Goal: Task Accomplishment & Management: Manage account settings

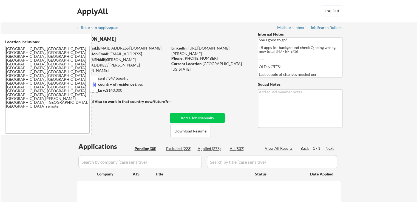
select select ""pending""
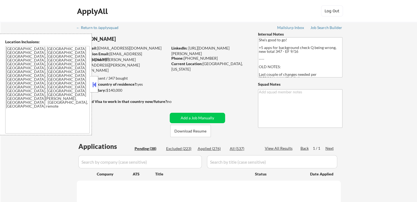
select select ""pending""
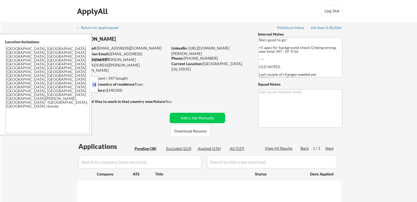
select select ""pending""
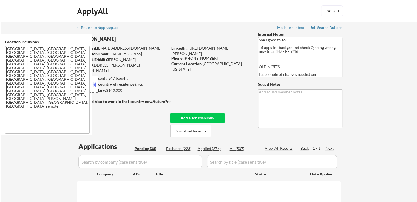
select select ""pending""
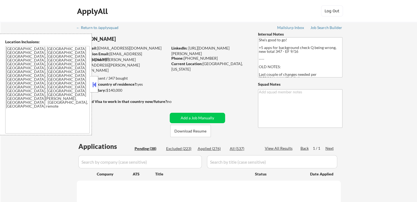
select select ""pending""
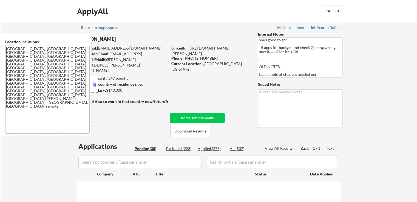
select select ""pending""
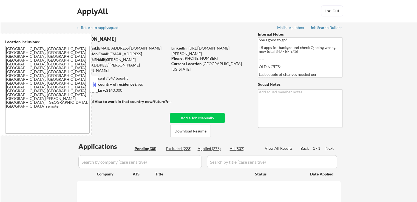
select select ""pending""
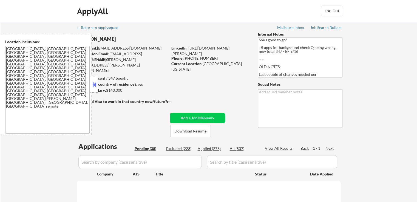
select select ""pending""
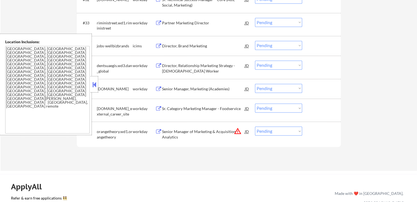
scroll to position [878, 0]
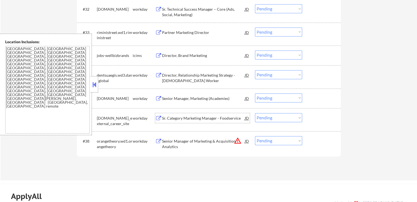
click at [163, 118] on div "Sr. Category Marketing Manager - Foodservice" at bounding box center [203, 118] width 83 height 5
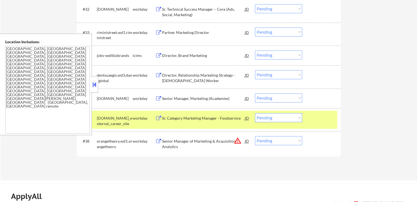
click at [166, 100] on div "Senior Manager, Marketing (Academies)" at bounding box center [203, 98] width 83 height 5
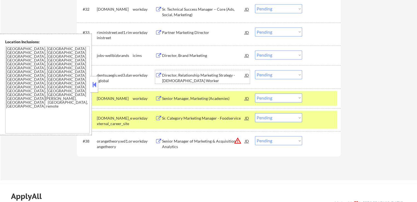
click at [162, 78] on div "Director, Relationship Marketing Strategy - [DEMOGRAPHIC_DATA] Worker" at bounding box center [203, 78] width 83 height 11
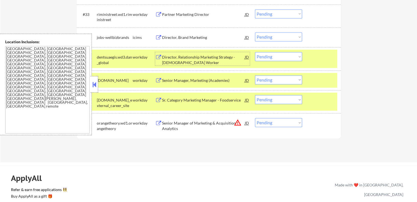
scroll to position [905, 0]
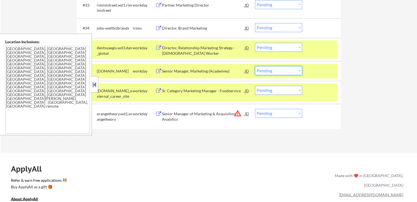
click at [281, 71] on select "Choose an option... Pending Applied Excluded (Questions) Excluded (Expired) Exc…" at bounding box center [278, 70] width 47 height 9
click at [255, 66] on select "Choose an option... Pending Applied Excluded (Questions) Excluded (Expired) Exc…" at bounding box center [278, 70] width 47 height 9
select select ""pending""
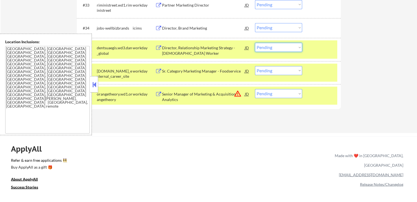
click at [278, 45] on select "Choose an option... Pending Applied Excluded (Questions) Excluded (Expired) Exc…" at bounding box center [278, 47] width 47 height 9
click at [255, 43] on select "Choose an option... Pending Applied Excluded (Questions) Excluded (Expired) Exc…" at bounding box center [278, 47] width 47 height 9
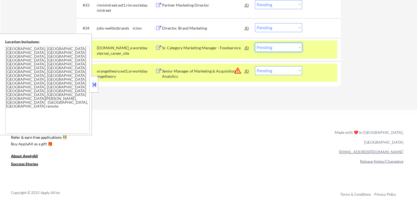
drag, startPoint x: 271, startPoint y: 49, endPoint x: 273, endPoint y: 51, distance: 2.9
click at [272, 49] on select "Choose an option... Pending Applied Excluded (Questions) Excluded (Expired) Exc…" at bounding box center [278, 47] width 47 height 9
click at [255, 43] on select "Choose an option... Pending Applied Excluded (Questions) Excluded (Expired) Exc…" at bounding box center [278, 47] width 47 height 9
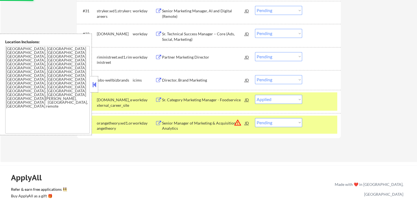
scroll to position [850, 0]
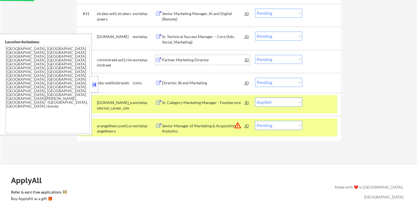
click at [179, 61] on div "Partner Marketing Director" at bounding box center [203, 59] width 83 height 5
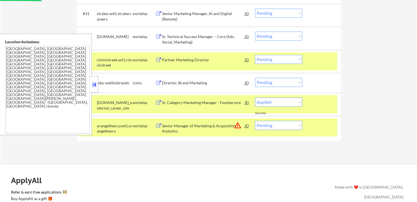
select select ""pending""
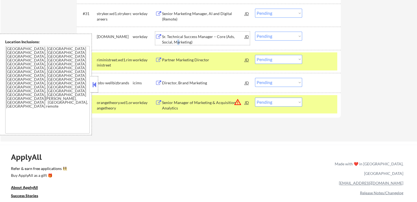
drag, startPoint x: 177, startPoint y: 38, endPoint x: 167, endPoint y: 42, distance: 11.3
click at [167, 42] on div "Sr. Technical Success Manager – Core (Ads, Social, Marketing)" at bounding box center [203, 39] width 83 height 11
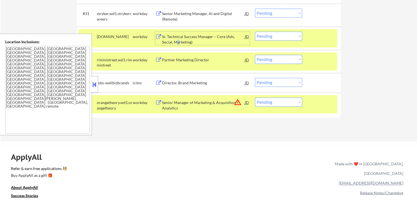
click at [269, 61] on select "Choose an option... Pending Applied Excluded (Questions) Excluded (Expired) Exc…" at bounding box center [278, 59] width 47 height 9
click at [255, 55] on select "Choose an option... Pending Applied Excluded (Questions) Excluded (Expired) Exc…" at bounding box center [278, 59] width 47 height 9
select select ""pending""
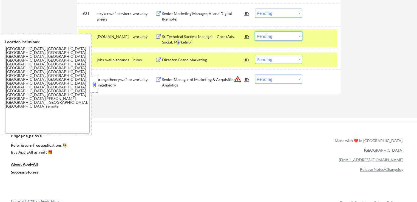
click at [274, 35] on select "Choose an option... Pending Applied Excluded (Questions) Excluded (Expired) Exc…" at bounding box center [278, 36] width 47 height 9
click at [255, 32] on select "Choose an option... Pending Applied Excluded (Questions) Excluded (Expired) Exc…" at bounding box center [278, 36] width 47 height 9
select select ""pending""
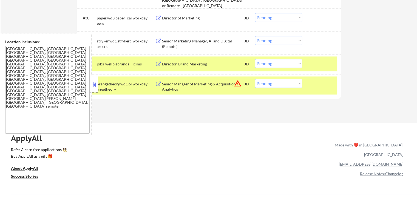
scroll to position [795, 0]
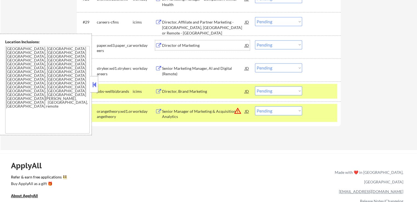
click at [173, 46] on div "Director of Marketing" at bounding box center [203, 45] width 83 height 5
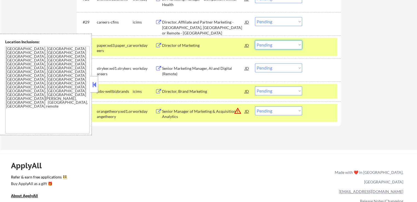
click at [271, 47] on select "Choose an option... Pending Applied Excluded (Questions) Excluded (Expired) Exc…" at bounding box center [278, 44] width 47 height 9
click at [255, 40] on select "Choose an option... Pending Applied Excluded (Questions) Excluded (Expired) Exc…" at bounding box center [278, 44] width 47 height 9
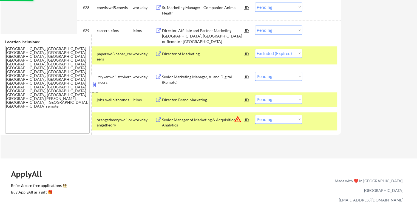
scroll to position [740, 0]
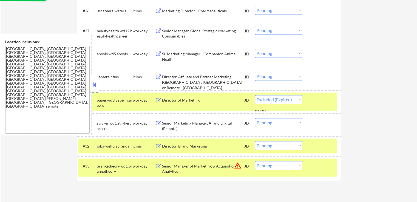
select select ""pending""
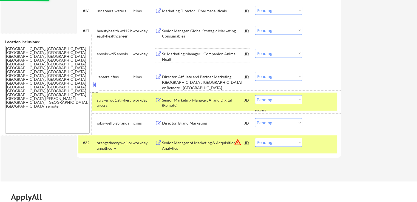
click at [166, 55] on div "Sr. Marketing Manager - Companion Animal Health" at bounding box center [203, 56] width 83 height 11
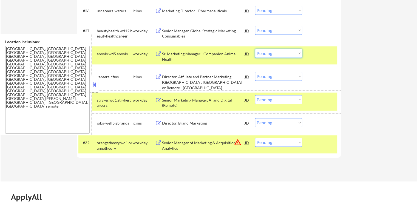
click at [265, 57] on select "Choose an option... Pending Applied Excluded (Questions) Excluded (Expired) Exc…" at bounding box center [278, 53] width 47 height 9
click at [255, 49] on select "Choose an option... Pending Applied Excluded (Questions) Excluded (Expired) Exc…" at bounding box center [278, 53] width 47 height 9
select select ""pending""
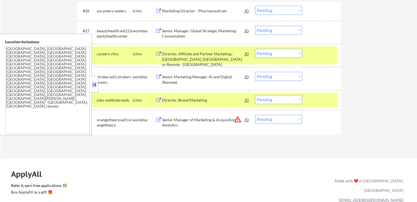
click at [174, 34] on div "Senior Manager, Global Strategic Marketing - Consumables" at bounding box center [203, 33] width 83 height 11
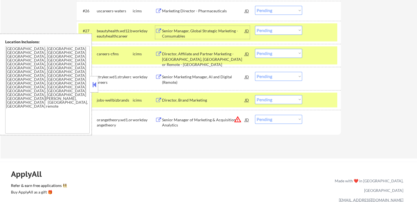
click at [268, 32] on select "Choose an option... Pending Applied Excluded (Questions) Excluded (Expired) Exc…" at bounding box center [278, 30] width 47 height 9
click at [255, 26] on select "Choose an option... Pending Applied Excluded (Questions) Excluded (Expired) Exc…" at bounding box center [278, 30] width 47 height 9
select select ""pending""
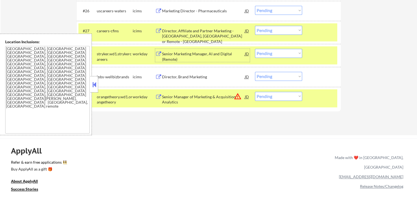
click at [190, 55] on div "Senior Marketing Manager, AI and Digital (Remote)" at bounding box center [203, 56] width 83 height 11
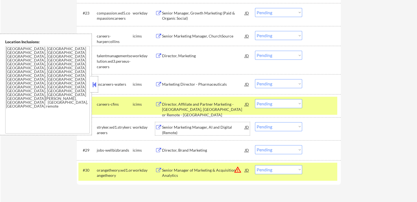
scroll to position [658, 0]
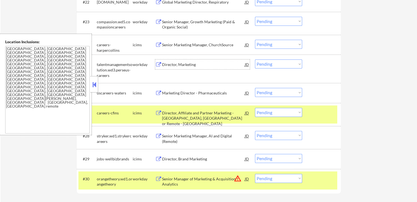
click at [177, 64] on div "Director, Marketing" at bounding box center [203, 64] width 83 height 5
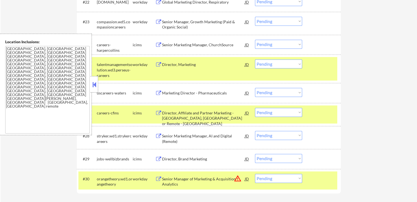
click at [174, 24] on div "Senior Manager, Growth Marketing (Paid & Organic Social)" at bounding box center [203, 24] width 83 height 11
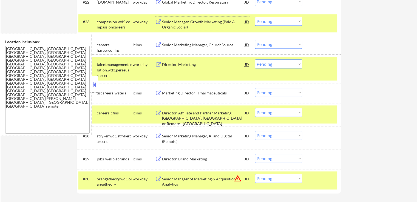
click at [269, 22] on select "Choose an option... Pending Applied Excluded (Questions) Excluded (Expired) Exc…" at bounding box center [278, 21] width 47 height 9
click at [255, 17] on select "Choose an option... Pending Applied Excluded (Questions) Excluded (Expired) Exc…" at bounding box center [278, 21] width 47 height 9
select select ""pending""
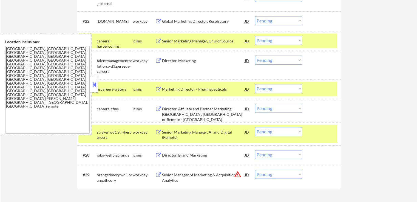
scroll to position [631, 0]
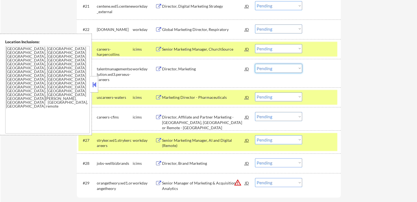
click at [275, 71] on select "Choose an option... Pending Applied Excluded (Questions) Excluded (Expired) Exc…" at bounding box center [278, 68] width 47 height 9
click at [255, 64] on select "Choose an option... Pending Applied Excluded (Questions) Excluded (Expired) Exc…" at bounding box center [278, 68] width 47 height 9
drag, startPoint x: 322, startPoint y: 141, endPoint x: 321, endPoint y: 126, distance: 14.3
click at [322, 138] on div at bounding box center [322, 140] width 24 height 10
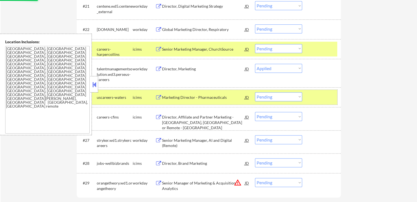
click at [318, 100] on div at bounding box center [322, 97] width 24 height 10
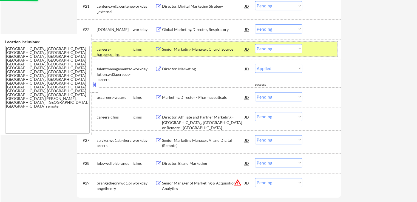
click at [323, 51] on div at bounding box center [322, 49] width 24 height 10
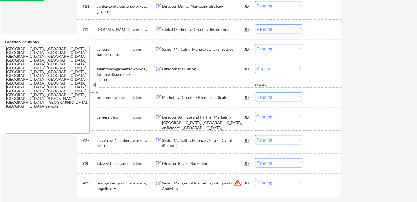
select select ""pending""
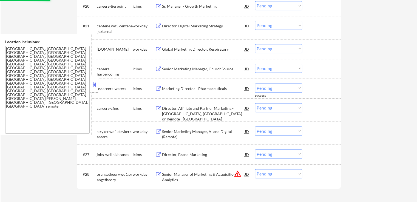
scroll to position [603, 0]
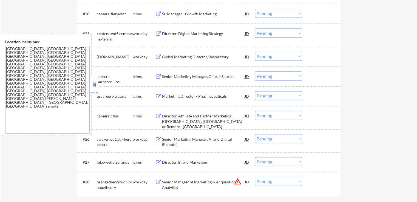
click at [164, 56] on div "Global Marketing Director, Respiratory" at bounding box center [203, 56] width 83 height 5
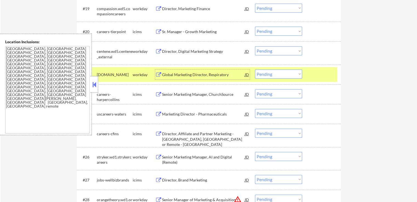
scroll to position [576, 0]
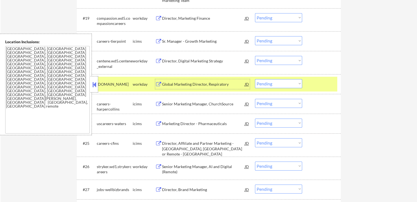
click at [270, 84] on select "Choose an option... Pending Applied Excluded (Questions) Excluded (Expired) Exc…" at bounding box center [278, 83] width 47 height 9
click at [255, 79] on select "Choose an option... Pending Applied Excluded (Questions) Excluded (Expired) Exc…" at bounding box center [278, 83] width 47 height 9
select select ""pending""
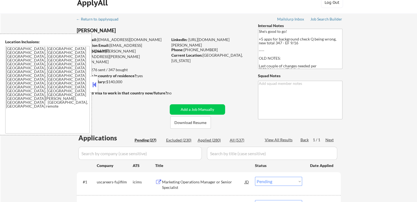
scroll to position [0, 0]
